Goal: Task Accomplishment & Management: Complete application form

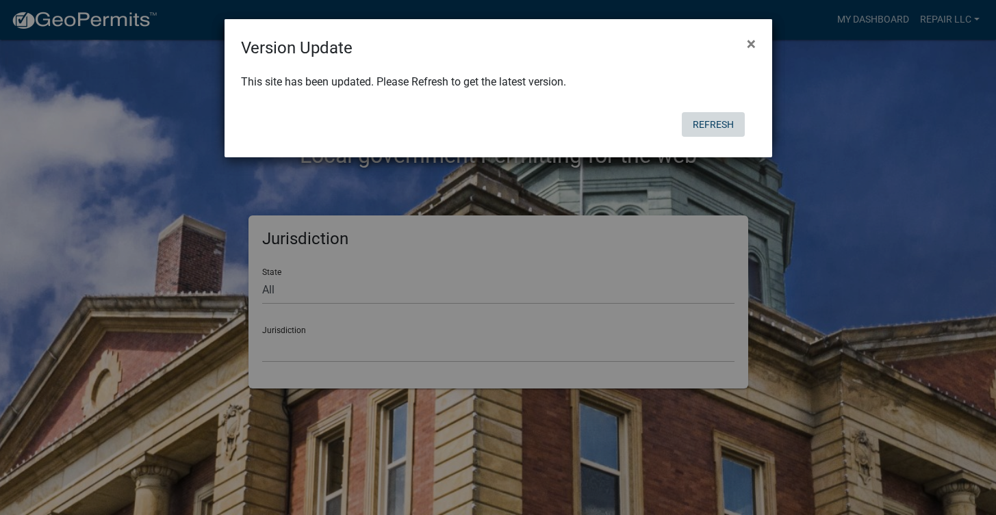
click at [695, 119] on button "Refresh" at bounding box center [713, 124] width 63 height 25
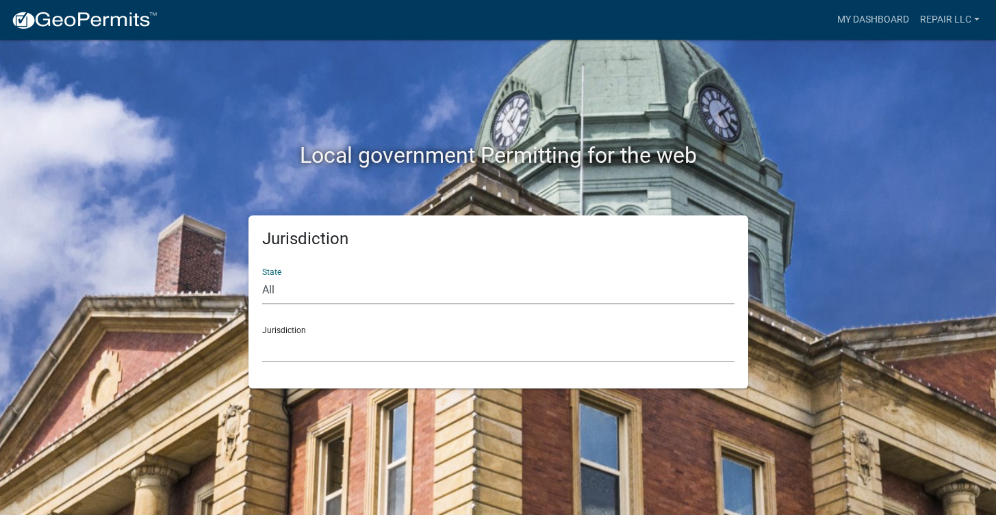
select select "[US_STATE]"
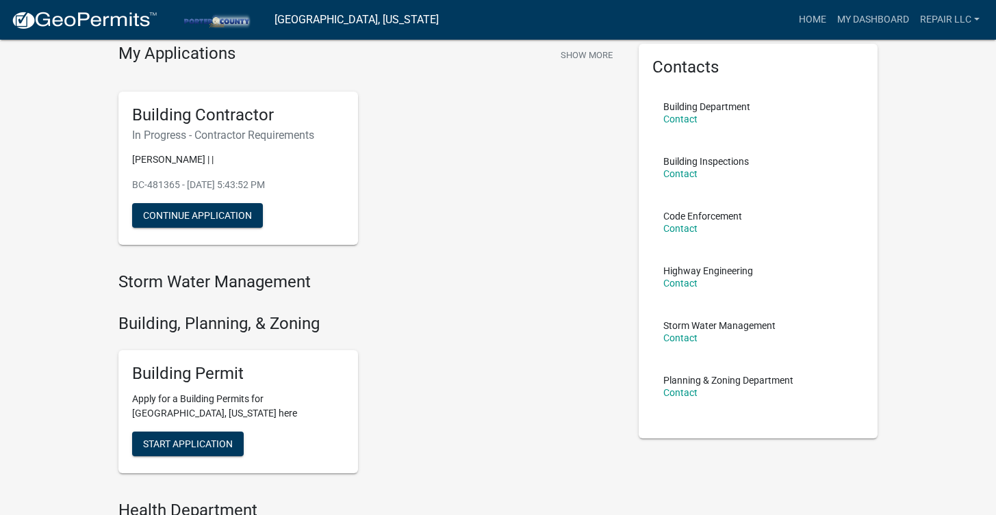
scroll to position [57, 0]
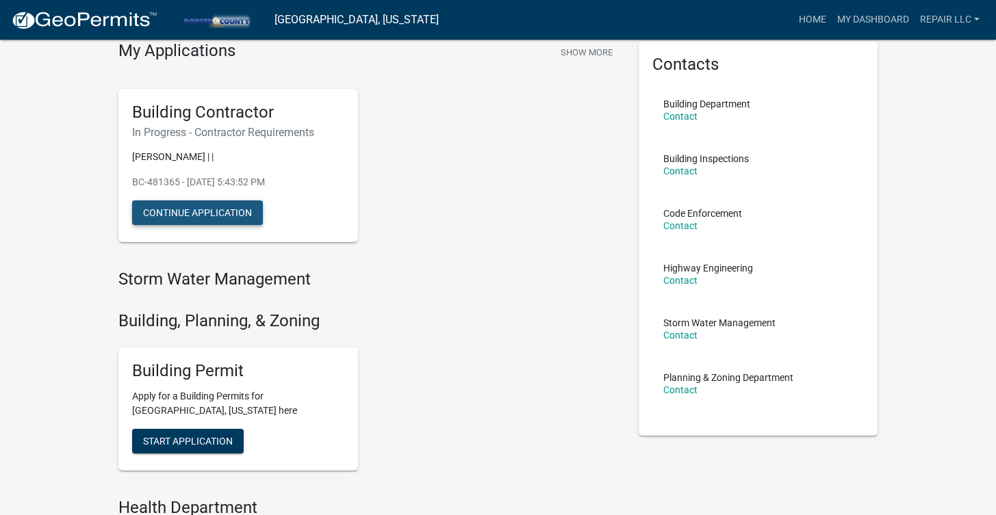
click at [251, 212] on button "Continue Application" at bounding box center [197, 213] width 131 height 25
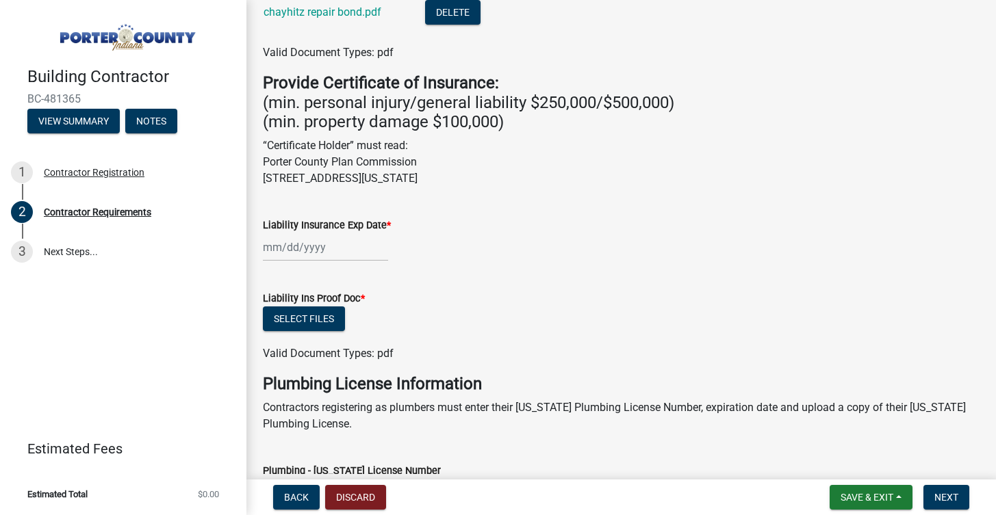
scroll to position [446, 0]
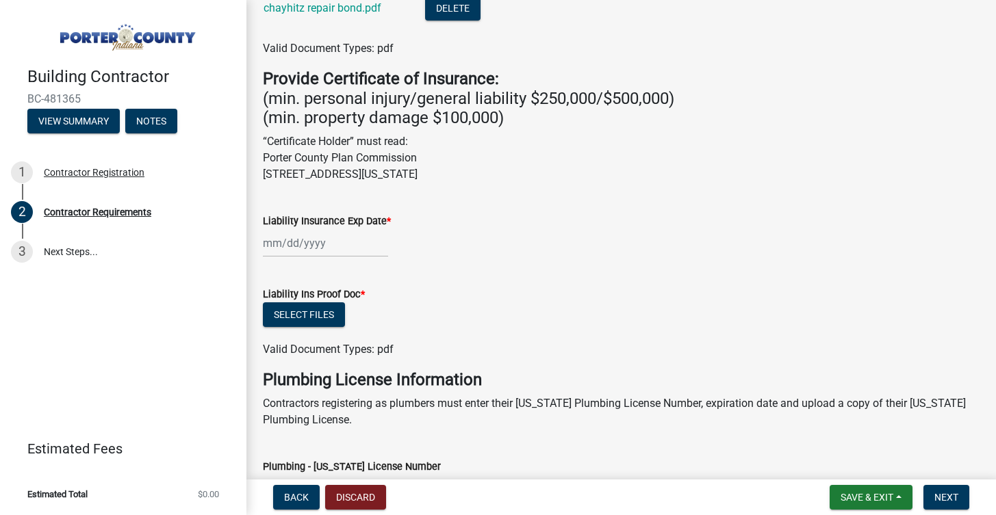
click at [362, 250] on div at bounding box center [325, 243] width 125 height 28
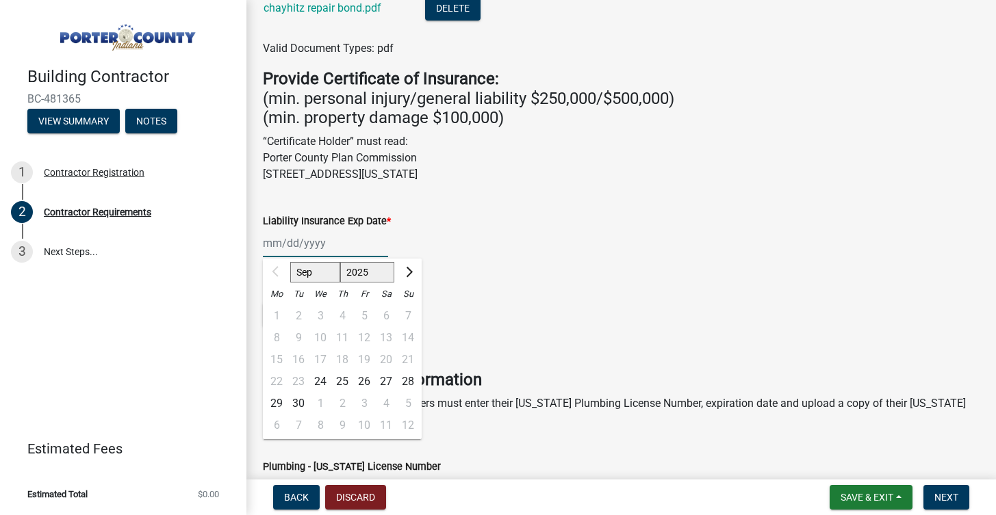
select select "2026"
select select "7"
click at [369, 373] on div "24" at bounding box center [364, 382] width 22 height 22
type input "07/24/2026"
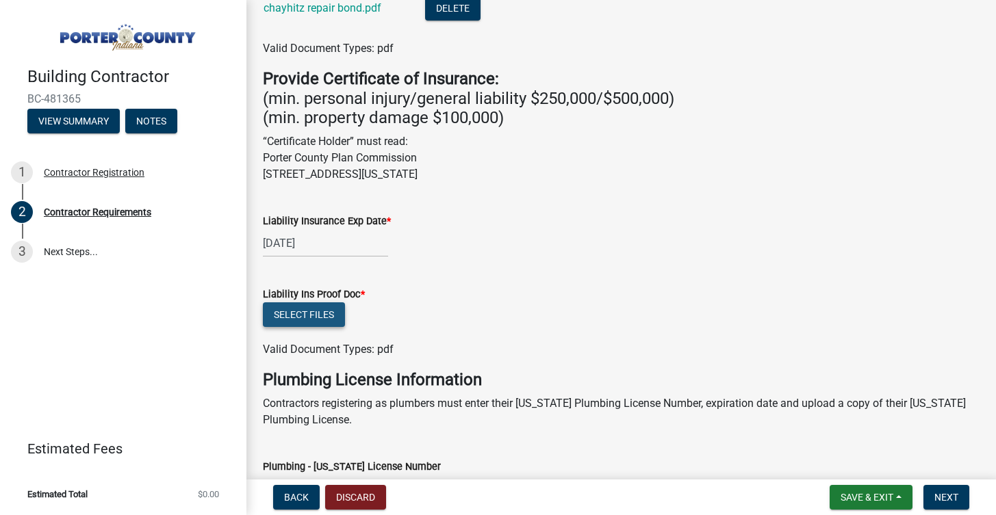
click at [336, 314] on button "Select files" at bounding box center [304, 315] width 82 height 25
click at [329, 320] on button "Select files" at bounding box center [304, 315] width 82 height 25
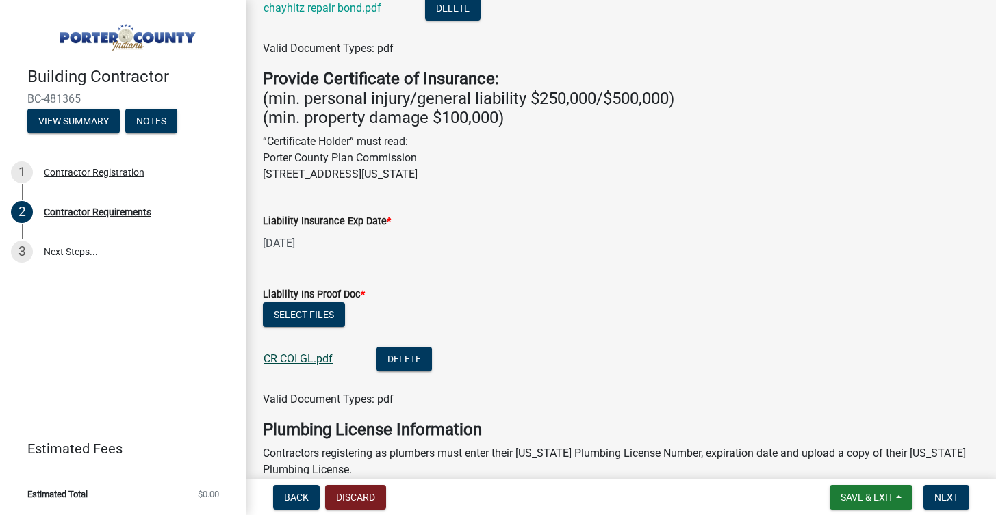
click at [320, 355] on link "CR COI GL.pdf" at bounding box center [298, 359] width 69 height 13
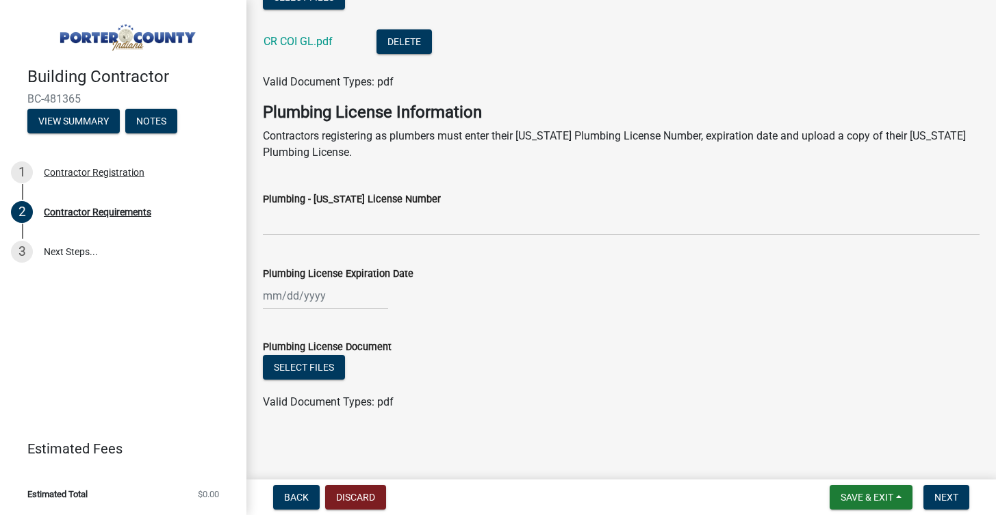
scroll to position [763, 0]
click at [945, 492] on span "Next" at bounding box center [946, 497] width 24 height 11
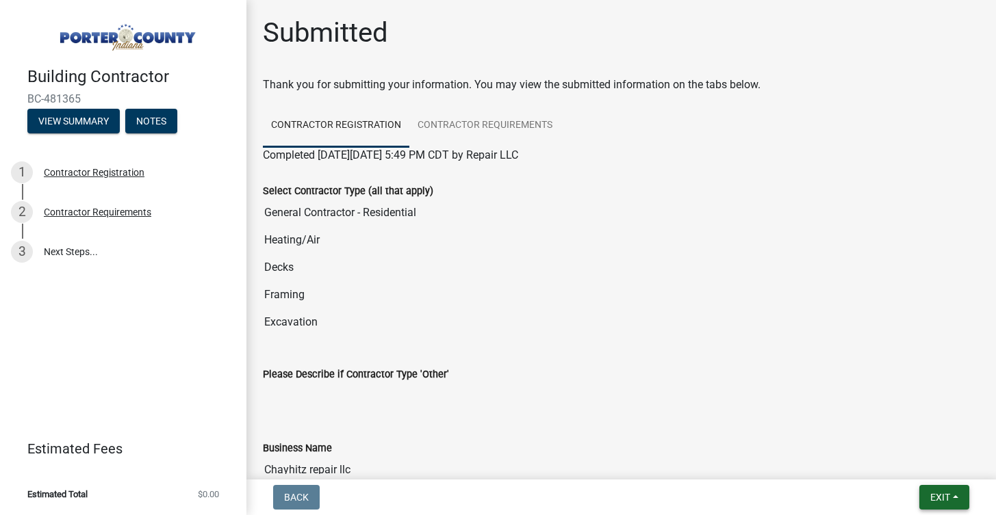
scroll to position [0, 0]
click at [941, 494] on span "Exit" at bounding box center [940, 497] width 20 height 11
click at [875, 341] on div "Select Contractor Type (all that apply) General Contractor - Residential Heatin…" at bounding box center [621, 255] width 737 height 183
click at [474, 132] on link "Contractor Requirements" at bounding box center [484, 126] width 151 height 44
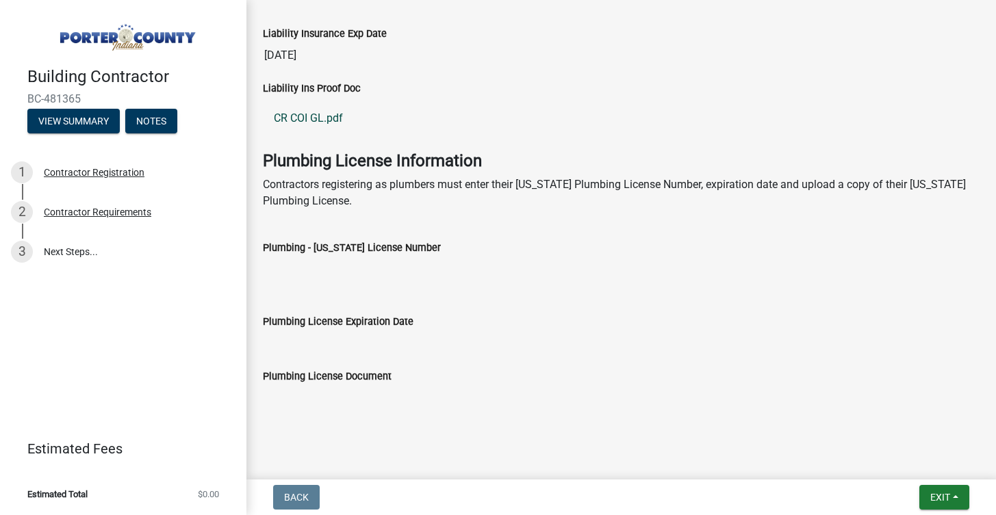
scroll to position [638, 0]
click at [951, 503] on button "Exit" at bounding box center [944, 497] width 50 height 25
click at [901, 457] on button "Save & Exit" at bounding box center [915, 462] width 110 height 33
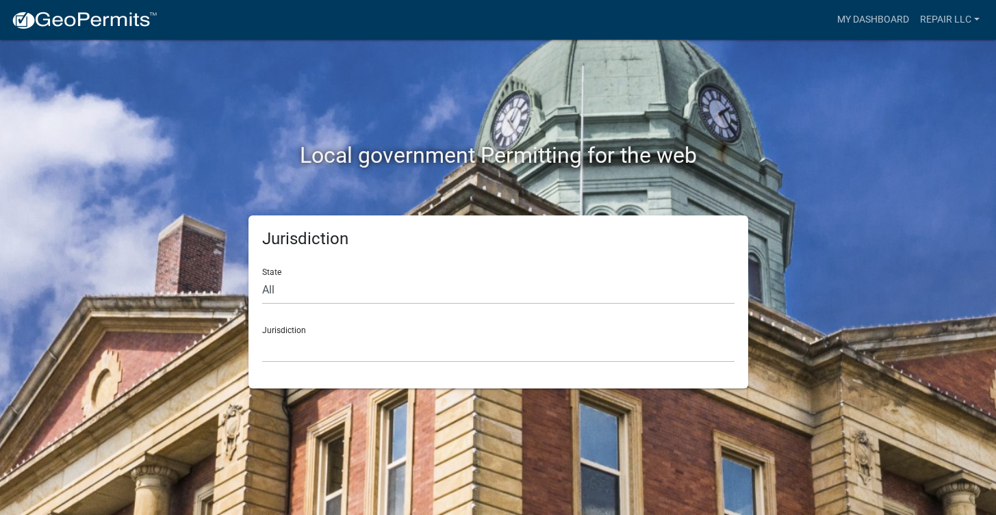
click at [418, 316] on div "Jurisdiction Custer County, Colorado Carroll County, Georgia Cook County, Georg…" at bounding box center [498, 339] width 472 height 47
select select "[US_STATE]"
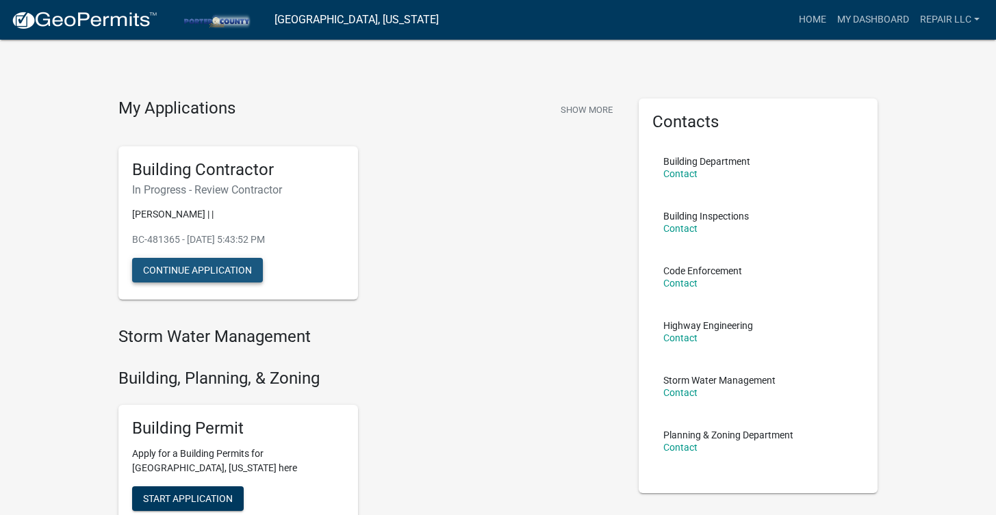
click at [228, 270] on button "Continue Application" at bounding box center [197, 270] width 131 height 25
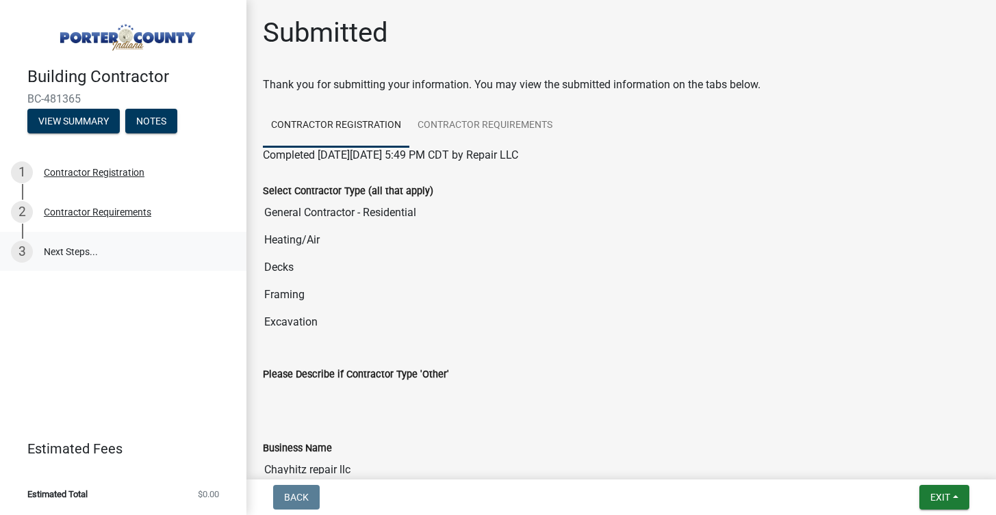
click at [92, 251] on link "3 Next Steps..." at bounding box center [123, 252] width 246 height 40
click at [92, 253] on link "3 Next Steps..." at bounding box center [123, 252] width 246 height 40
